Goal: Navigation & Orientation: Find specific page/section

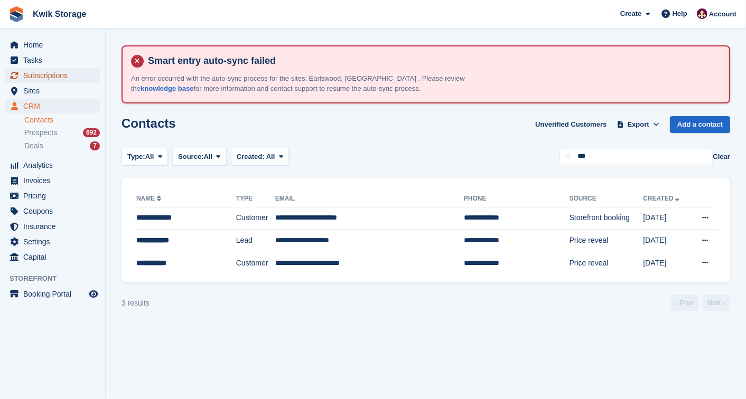
click at [62, 81] on span "Subscriptions" at bounding box center [54, 75] width 63 height 15
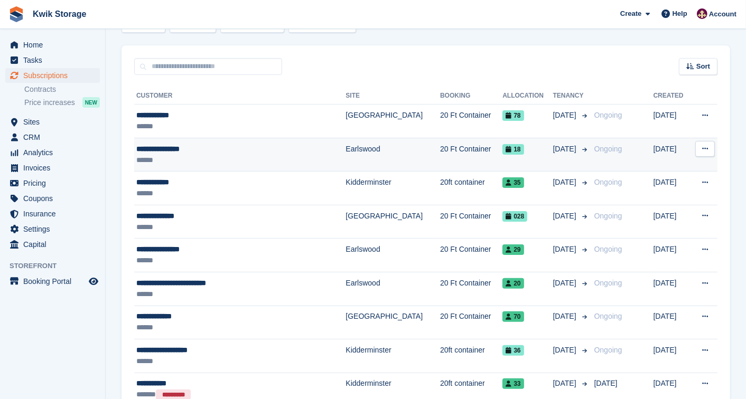
scroll to position [140, 0]
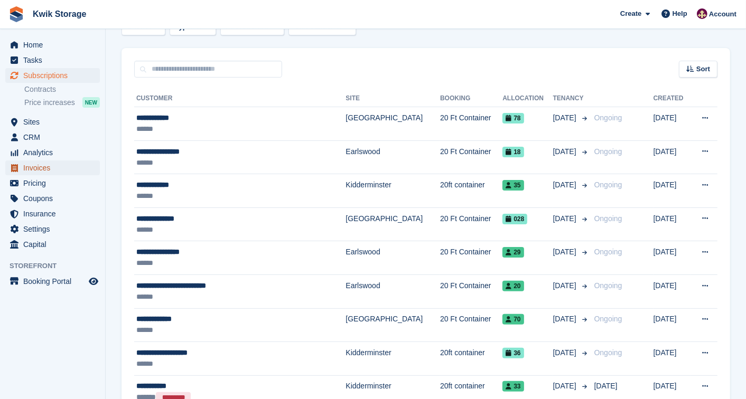
click at [72, 161] on span "Invoices" at bounding box center [54, 168] width 63 height 15
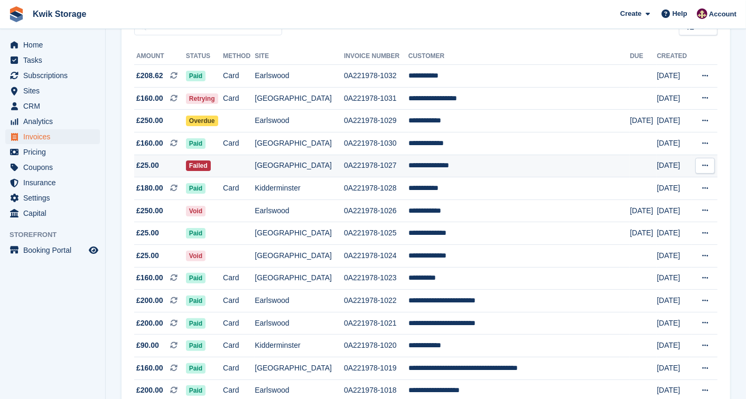
scroll to position [187, 0]
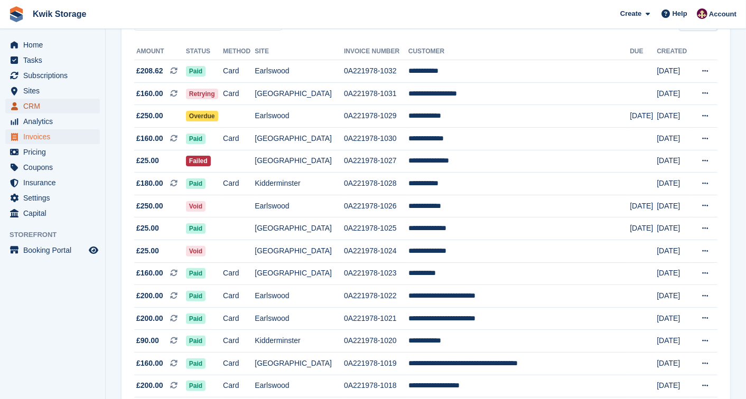
click at [65, 106] on span "CRM" at bounding box center [54, 106] width 63 height 15
